Goal: Information Seeking & Learning: Find specific fact

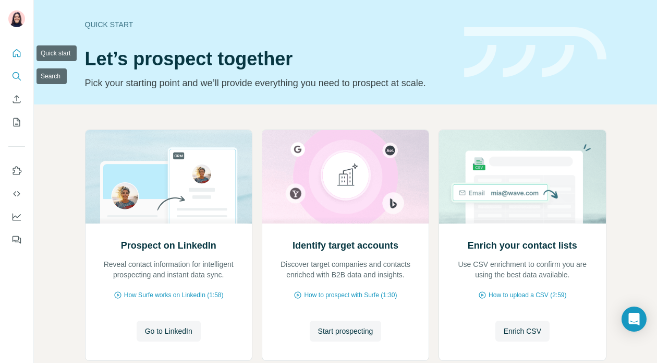
click at [16, 74] on icon "Search" at bounding box center [16, 76] width 10 height 10
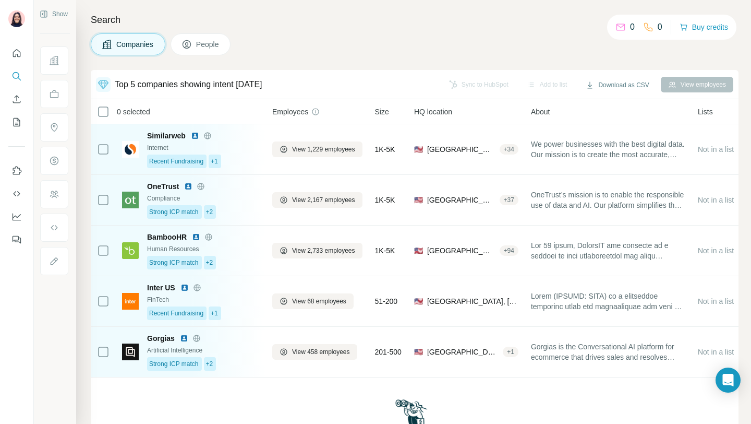
click at [511, 40] on div "Companies People" at bounding box center [415, 44] width 648 height 22
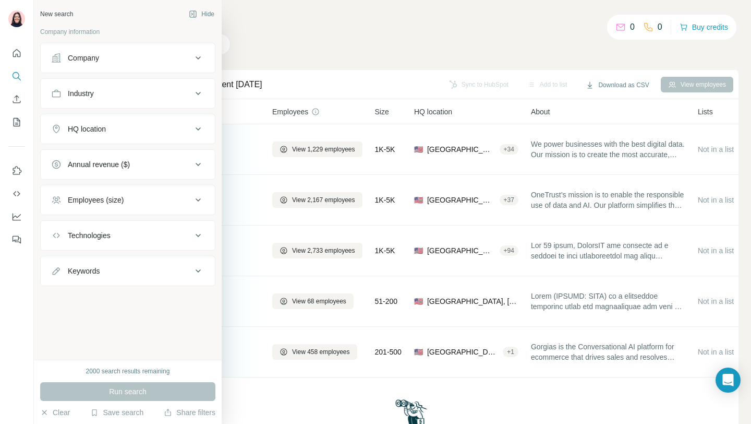
click at [71, 59] on div "Company" at bounding box center [83, 58] width 31 height 10
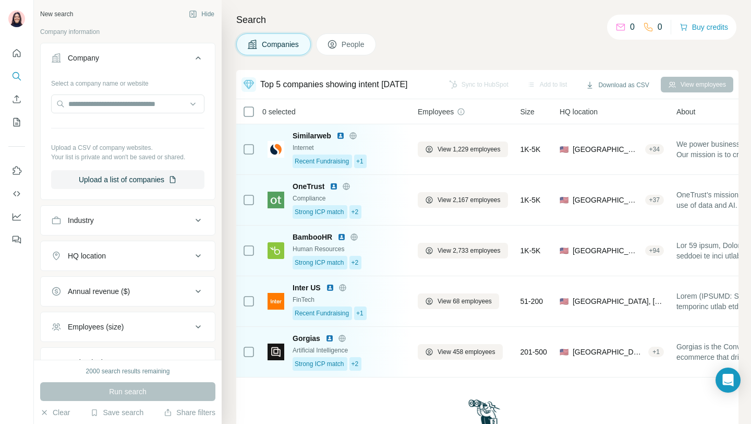
click at [88, 267] on button "HQ location" at bounding box center [128, 255] width 174 height 25
click at [93, 281] on input "text" at bounding box center [127, 281] width 153 height 19
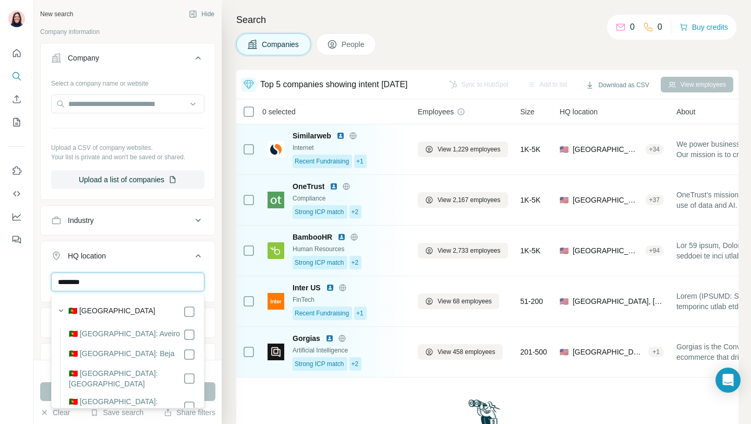
type input "********"
click at [95, 312] on label "🇵🇹 [GEOGRAPHIC_DATA]" at bounding box center [111, 311] width 87 height 13
click at [43, 362] on button "Run search" at bounding box center [127, 391] width 175 height 19
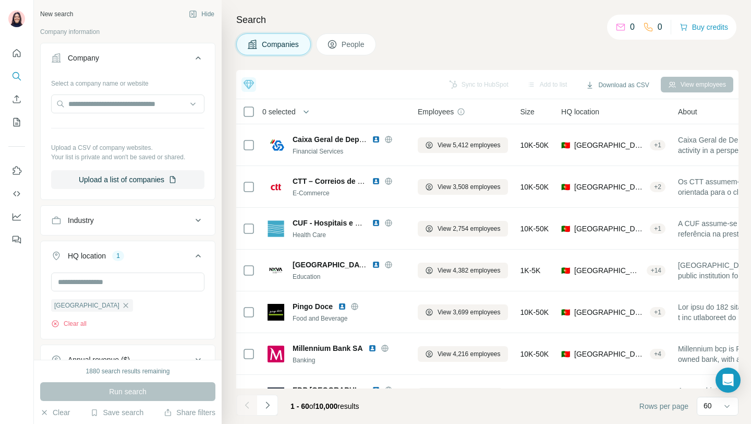
click at [250, 89] on icon at bounding box center [249, 84] width 13 height 13
